Goal: Information Seeking & Learning: Learn about a topic

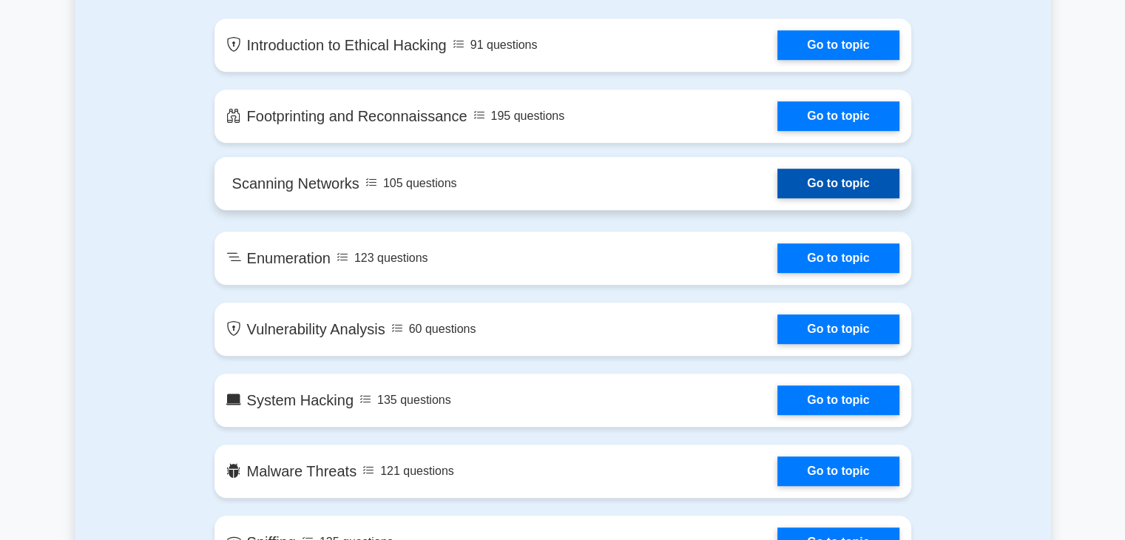
scroll to position [747, 0]
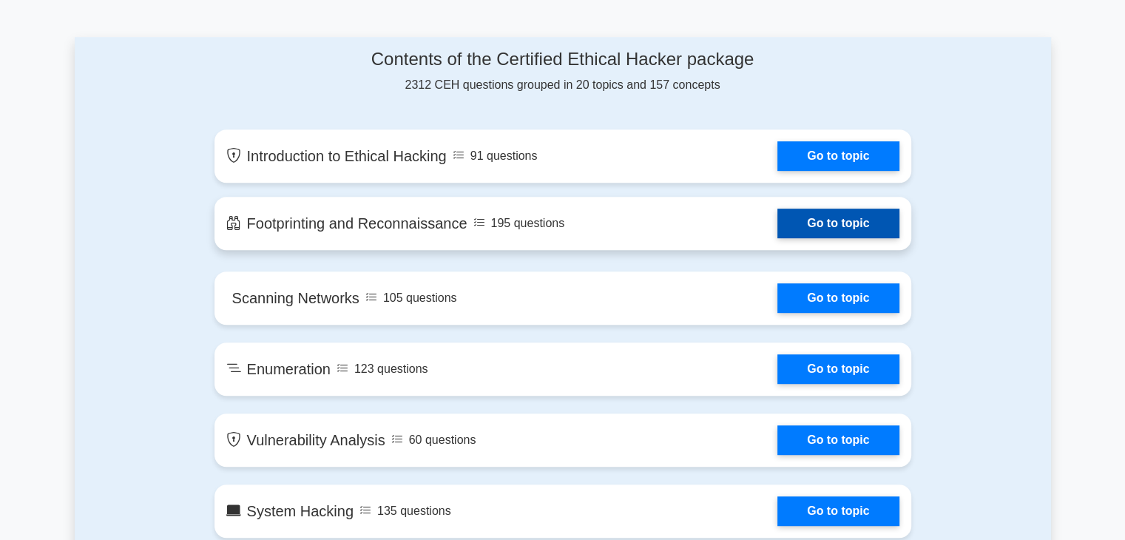
click at [862, 214] on link "Go to topic" at bounding box center [837, 224] width 121 height 30
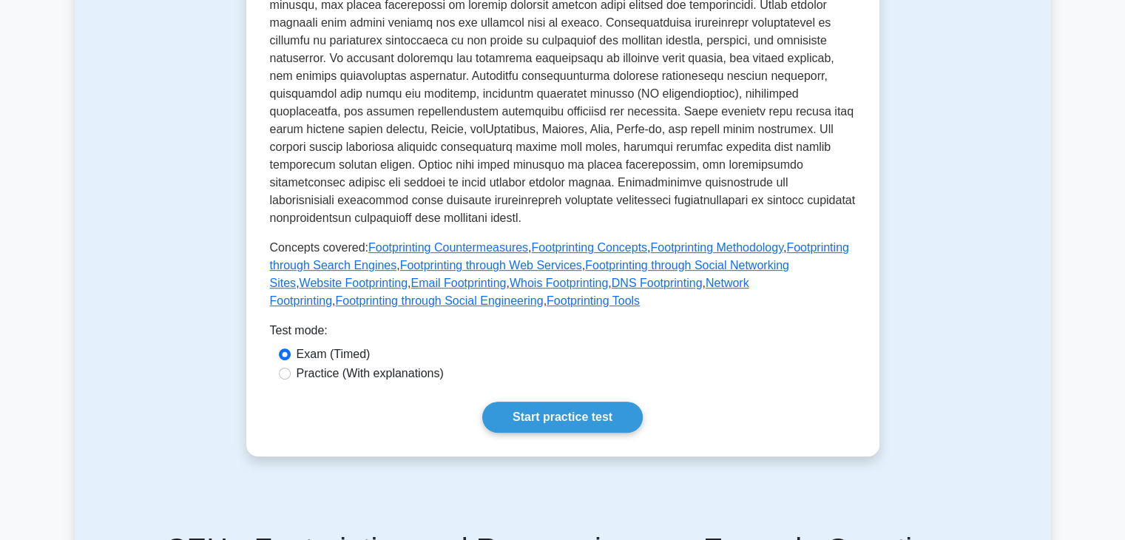
scroll to position [550, 0]
click at [574, 402] on link "Start practice test" at bounding box center [562, 417] width 160 height 31
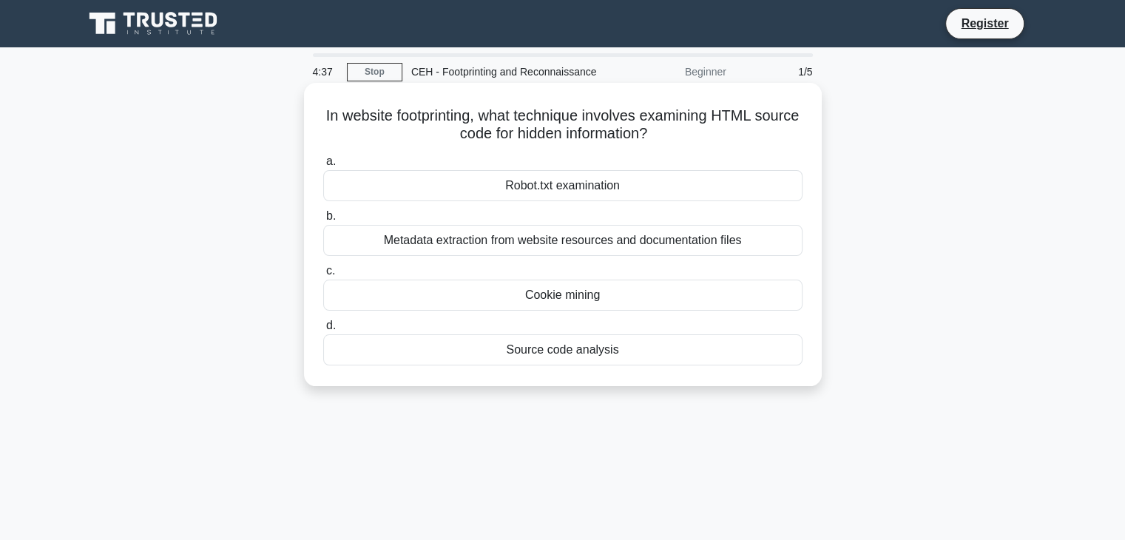
click at [531, 354] on div "Source code analysis" at bounding box center [562, 349] width 479 height 31
click at [323, 331] on input "d. Source code analysis" at bounding box center [323, 326] width 0 height 10
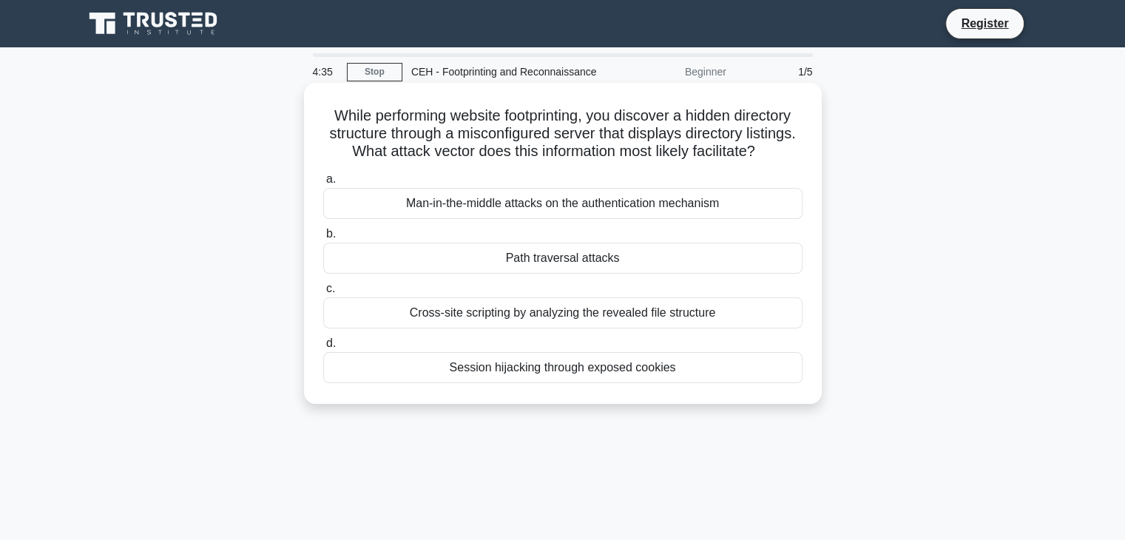
click at [493, 383] on div "Session hijacking through exposed cookies" at bounding box center [562, 367] width 479 height 31
click at [323, 348] on input "d. Session hijacking through exposed cookies" at bounding box center [323, 344] width 0 height 10
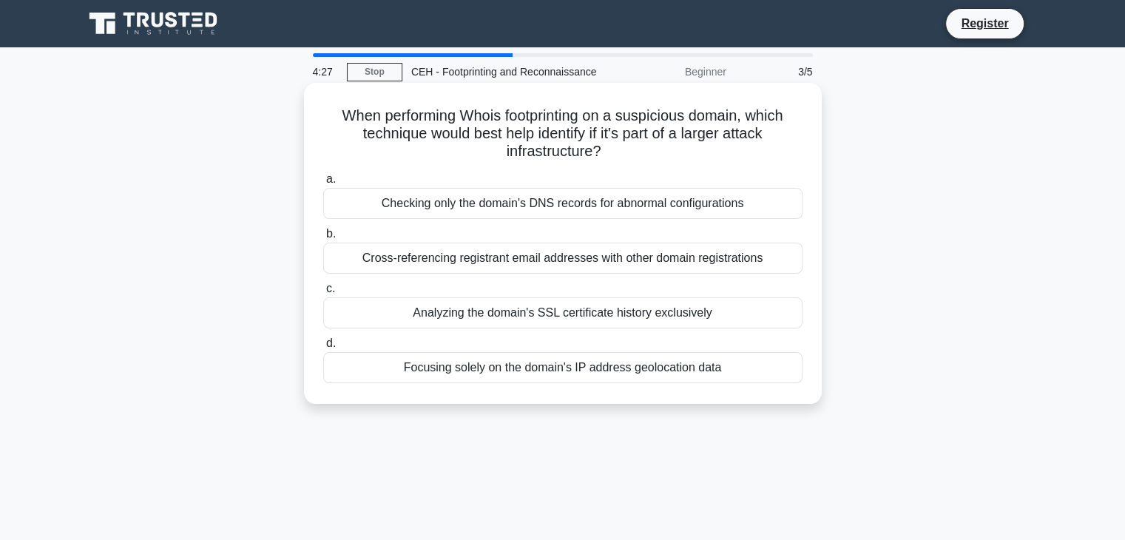
click at [563, 265] on div "Cross-referencing registrant email addresses with other domain registrations" at bounding box center [562, 258] width 479 height 31
click at [323, 239] on input "b. Cross-referencing registrant email addresses with other domain registrations" at bounding box center [323, 234] width 0 height 10
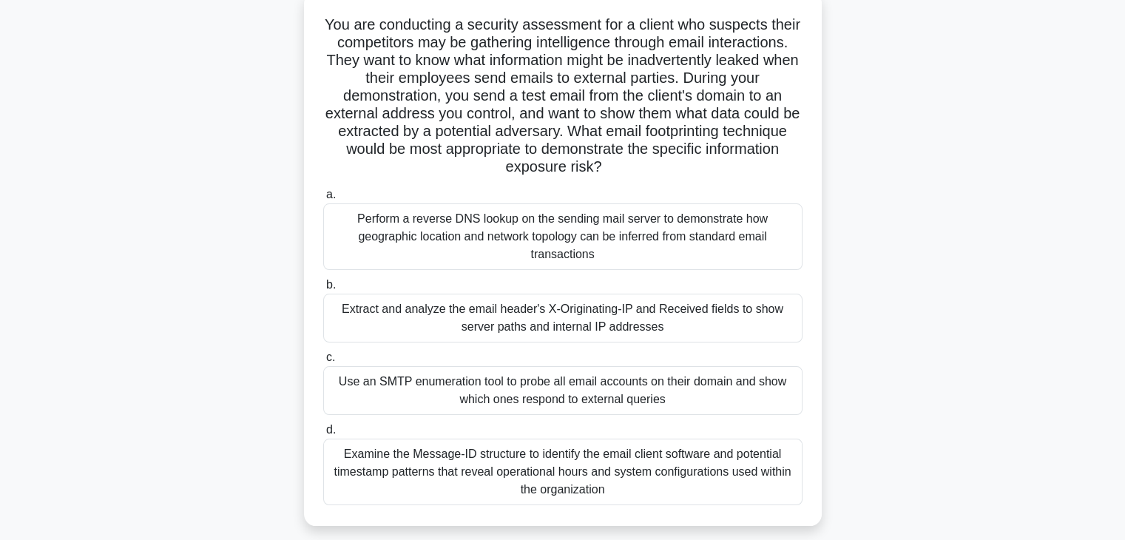
scroll to position [92, 0]
click at [524, 403] on div "Use an SMTP enumeration tool to probe all email accounts on their domain and sh…" at bounding box center [562, 389] width 479 height 49
click at [323, 362] on input "c. Use an SMTP enumeration tool to probe all email accounts on their domain and…" at bounding box center [323, 357] width 0 height 10
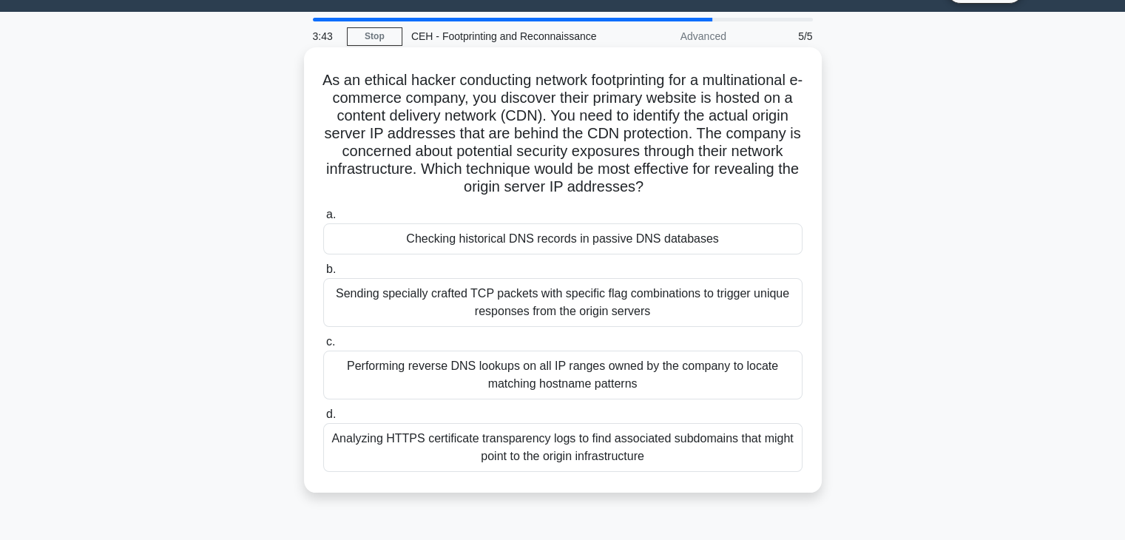
scroll to position [0, 0]
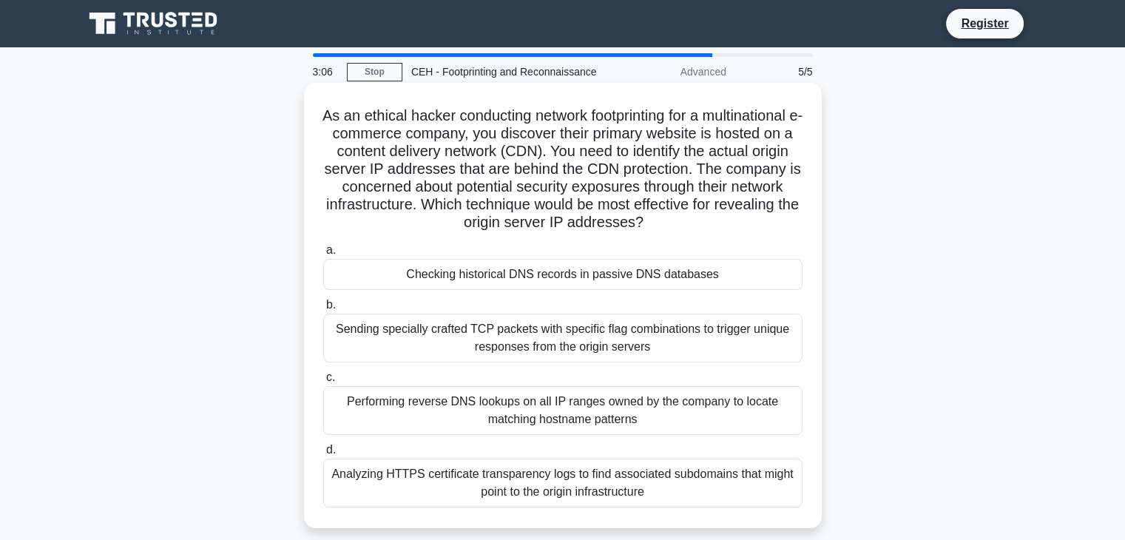
click at [515, 391] on div "Performing reverse DNS lookups on all IP ranges owned by the company to locate …" at bounding box center [562, 410] width 479 height 49
click at [323, 382] on input "c. Performing reverse DNS lookups on all IP ranges owned by the company to loca…" at bounding box center [323, 378] width 0 height 10
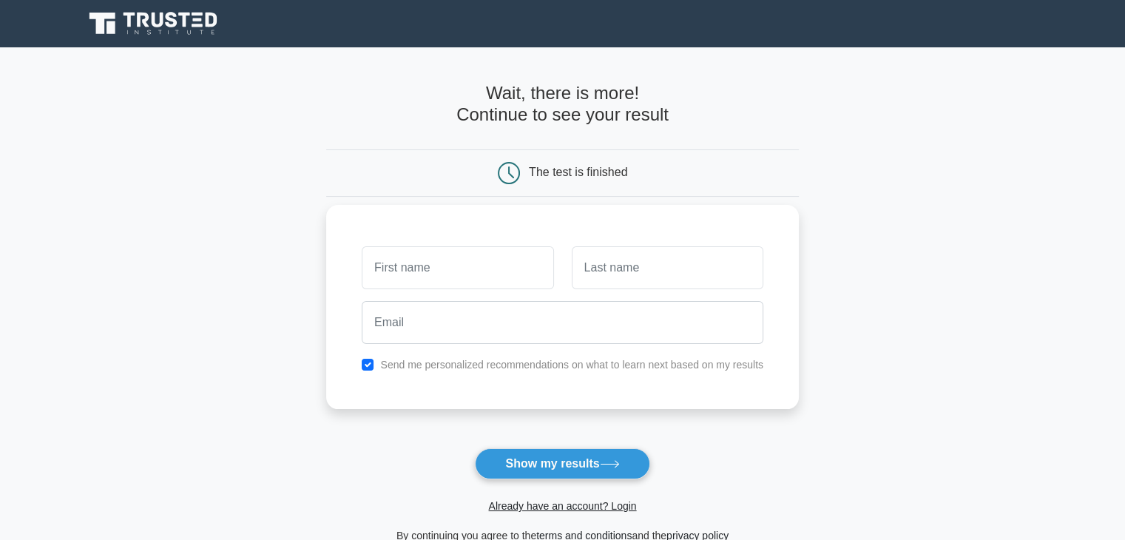
click at [453, 285] on input "text" at bounding box center [458, 267] width 192 height 43
type input "bisey"
click at [612, 262] on input "text" at bounding box center [668, 267] width 192 height 43
type input "j"
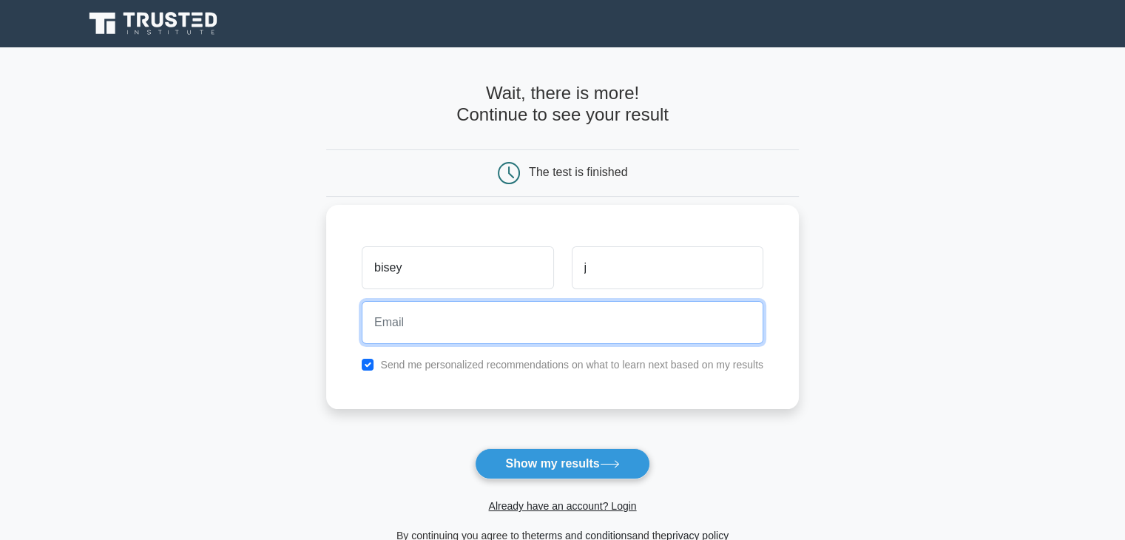
click at [535, 311] on input "email" at bounding box center [563, 322] width 402 height 43
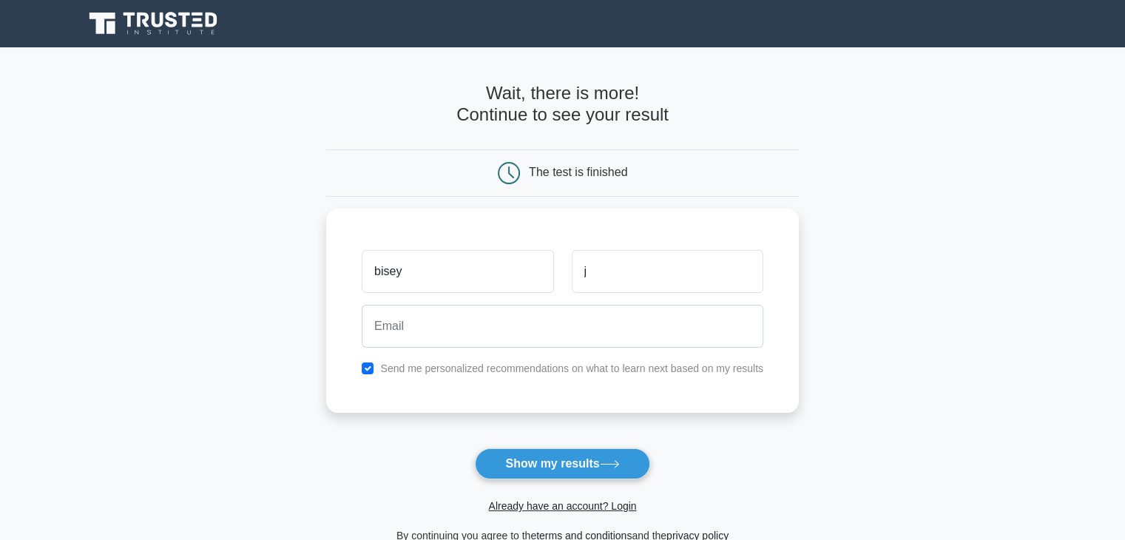
click at [331, 410] on form "Wait, there is more! Continue to see your result The test is finished bisey j" at bounding box center [562, 314] width 473 height 462
click at [518, 462] on button "Show my results" at bounding box center [562, 463] width 175 height 31
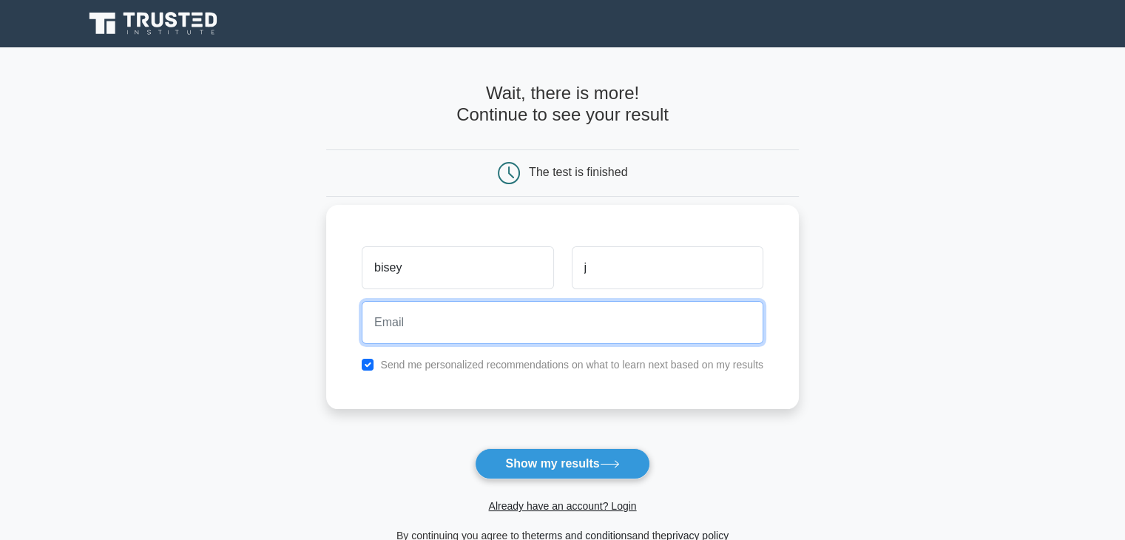
click at [444, 331] on input "email" at bounding box center [563, 322] width 402 height 43
type input "tedisa9538@ofacer.com"
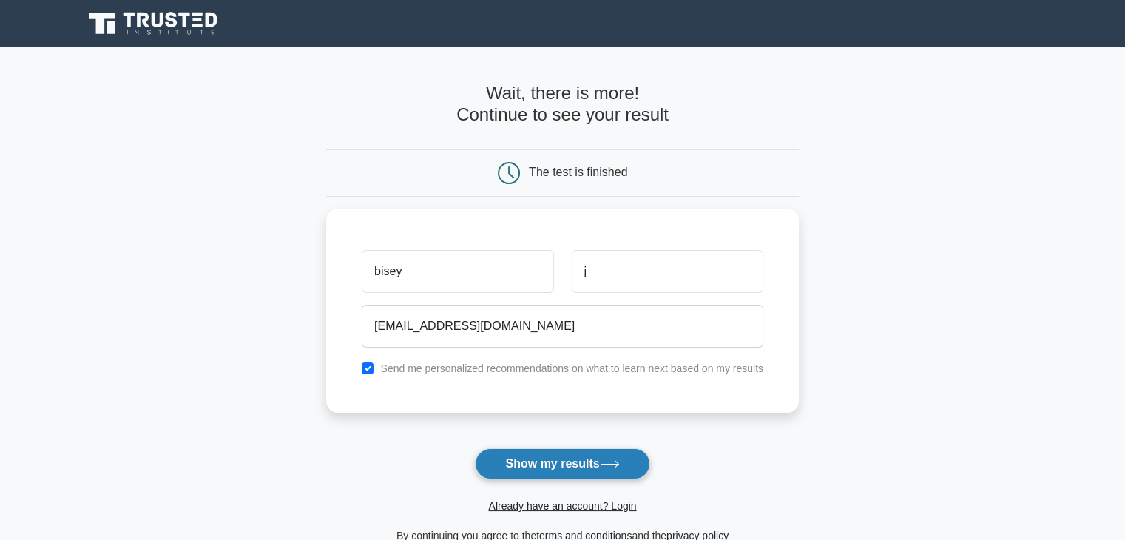
click at [527, 462] on button "Show my results" at bounding box center [562, 463] width 175 height 31
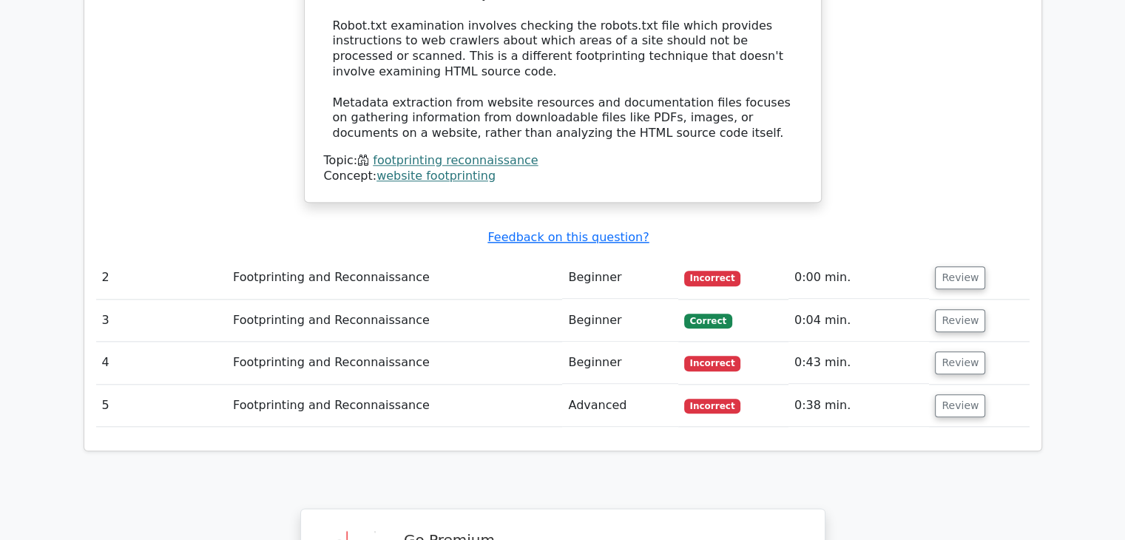
scroll to position [1611, 0]
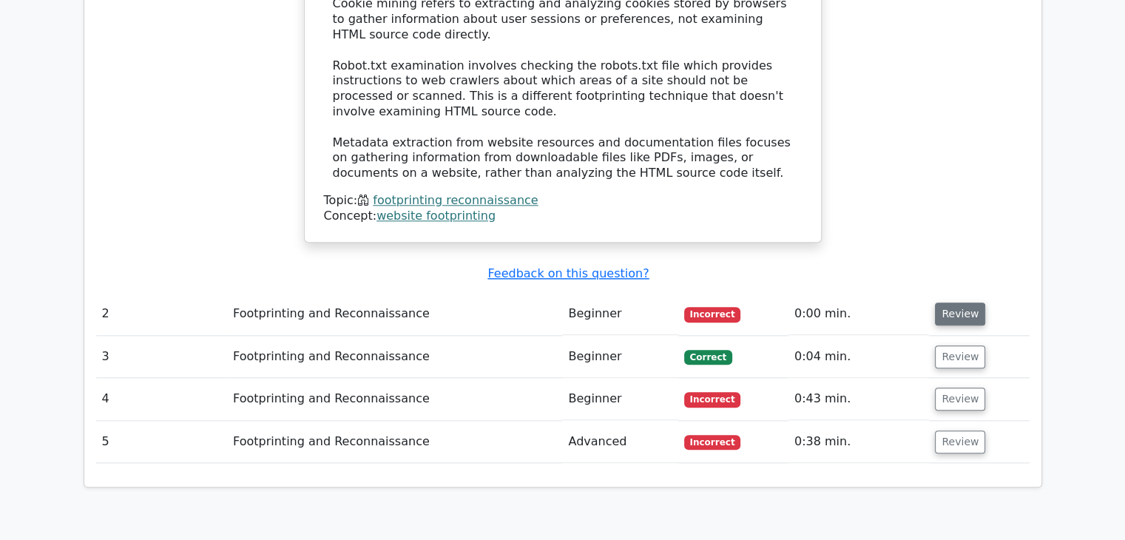
click at [950, 302] on button "Review" at bounding box center [960, 313] width 50 height 23
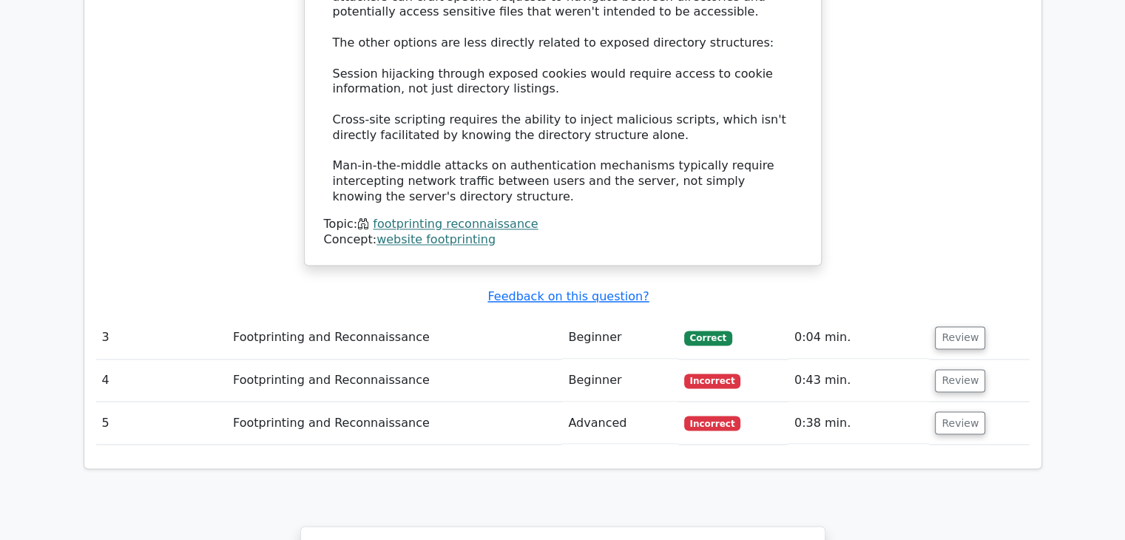
scroll to position [2407, 0]
click at [946, 325] on button "Review" at bounding box center [960, 336] width 50 height 23
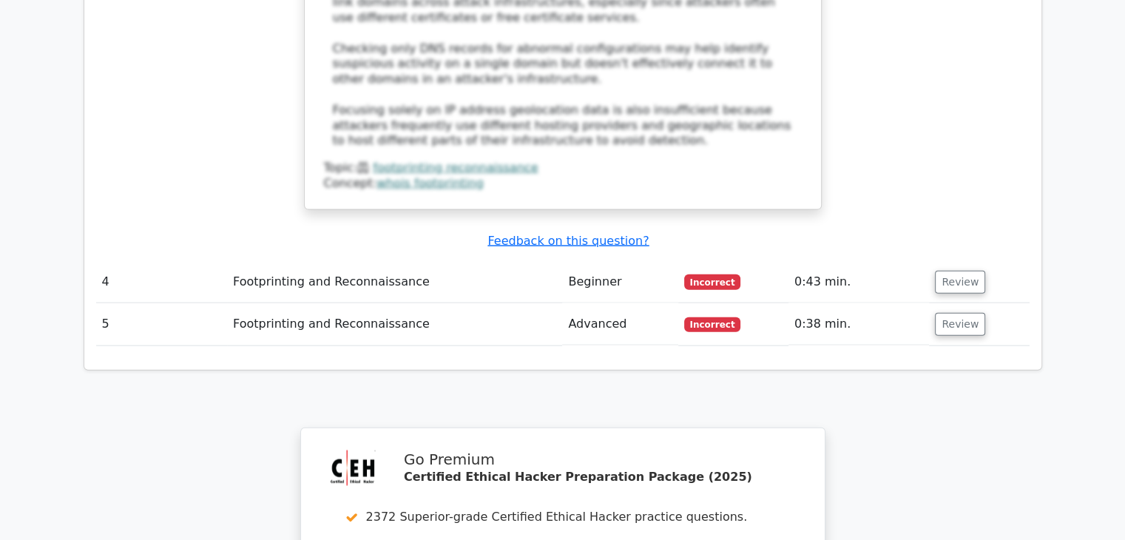
scroll to position [3350, 0]
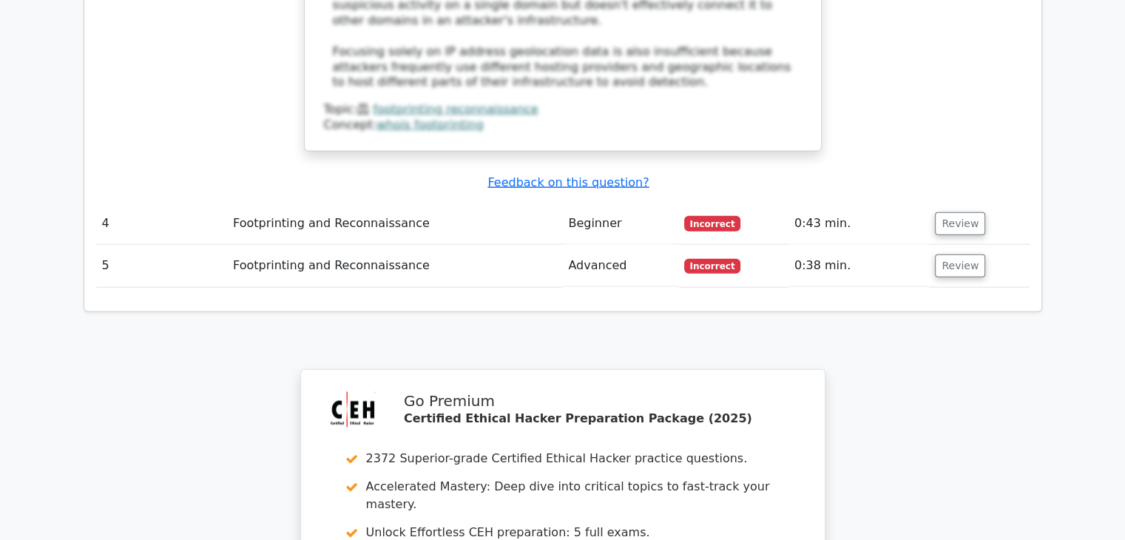
click at [957, 203] on td "Review" at bounding box center [979, 224] width 100 height 42
click at [943, 212] on button "Review" at bounding box center [960, 223] width 50 height 23
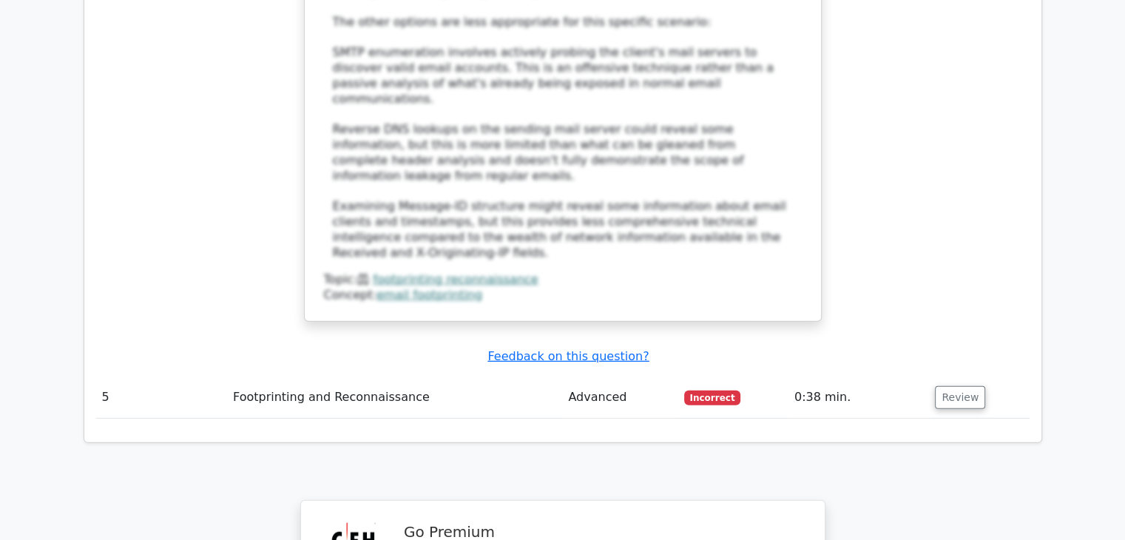
scroll to position [4380, 0]
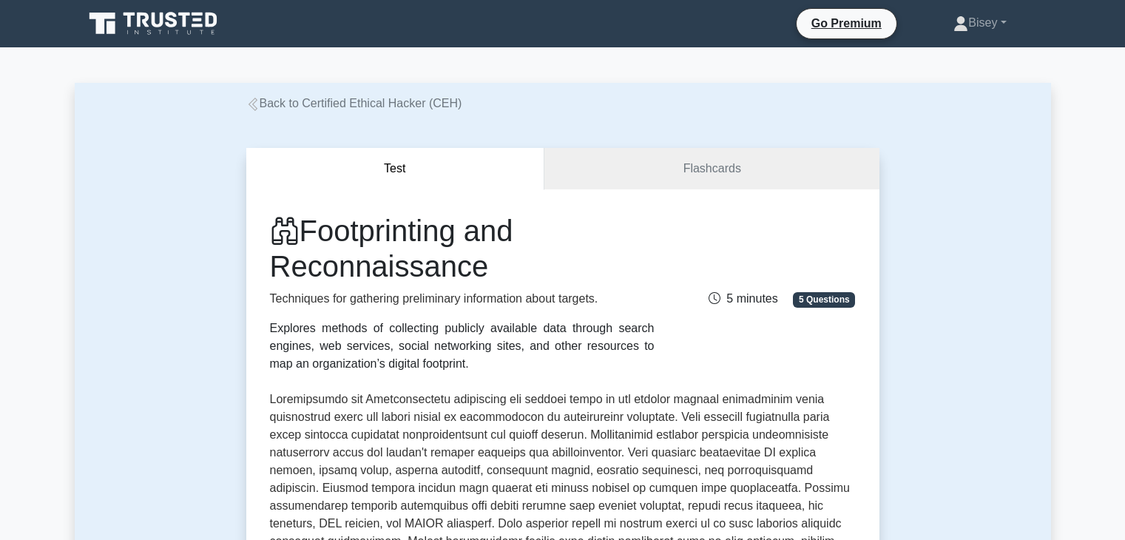
scroll to position [550, 0]
